Goal: Task Accomplishment & Management: Manage account settings

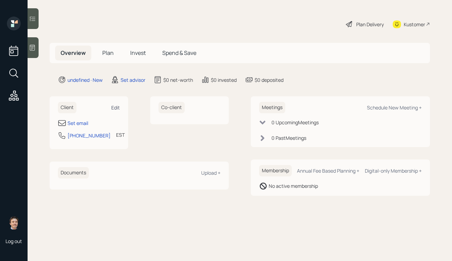
click at [117, 107] on div "Edit" at bounding box center [115, 107] width 9 height 7
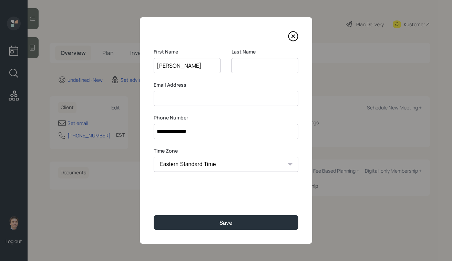
type input "[PERSON_NAME]"
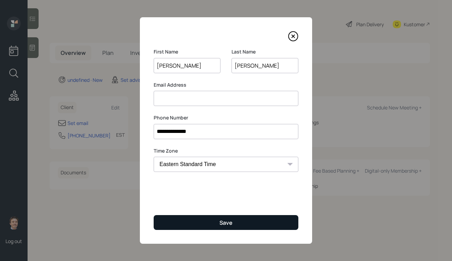
type input "[PERSON_NAME]"
click at [246, 222] on button "Save" at bounding box center [226, 222] width 145 height 15
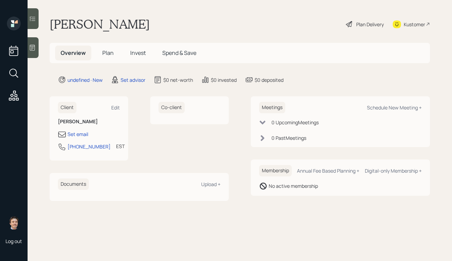
click at [146, 100] on div "Client Edit [PERSON_NAME] Set email [PHONE_NUMBER] EST Currently 2:06 PM Co-cli…" at bounding box center [139, 128] width 179 height 64
click at [119, 109] on div "Edit" at bounding box center [115, 107] width 9 height 7
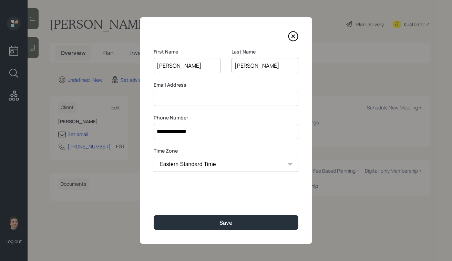
click at [219, 101] on input at bounding box center [226, 98] width 145 height 15
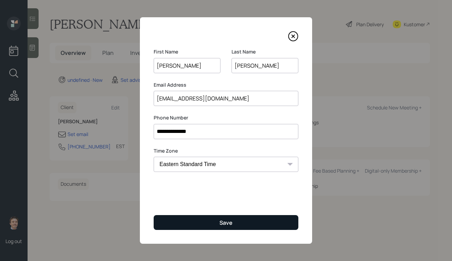
type input "[EMAIL_ADDRESS][DOMAIN_NAME]"
click at [216, 226] on button "Save" at bounding box center [226, 222] width 145 height 15
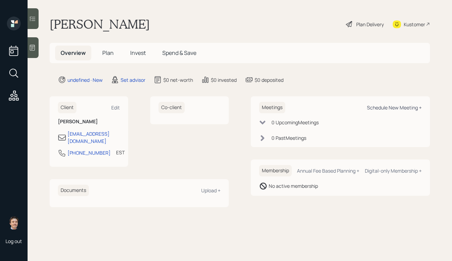
click at [377, 109] on div "Schedule New Meeting +" at bounding box center [394, 107] width 55 height 7
select select "round-[PERSON_NAME]"
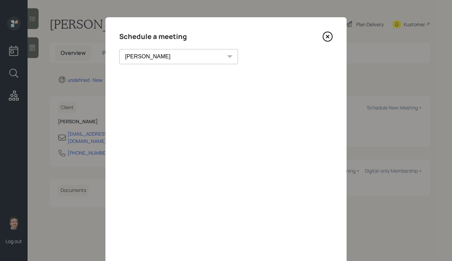
click at [323, 34] on icon at bounding box center [328, 36] width 10 height 10
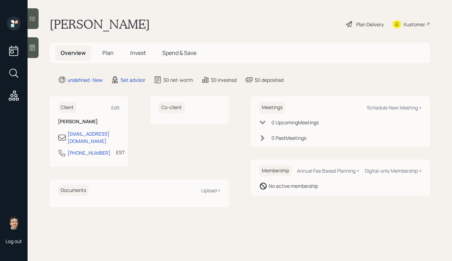
click at [34, 51] on div at bounding box center [33, 47] width 11 height 21
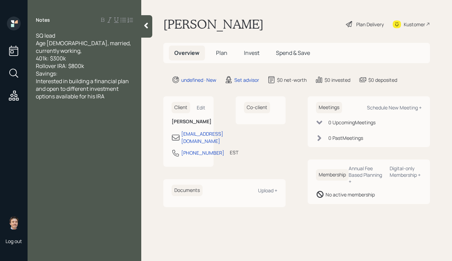
click at [109, 70] on div "Savings:" at bounding box center [84, 74] width 97 height 8
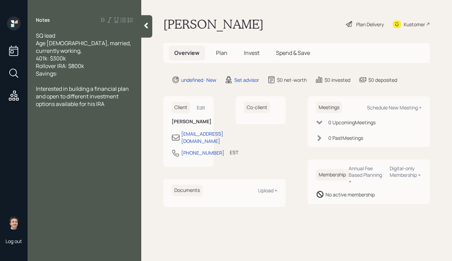
click at [147, 29] on div at bounding box center [146, 26] width 11 height 22
